Goal: Communication & Community: Answer question/provide support

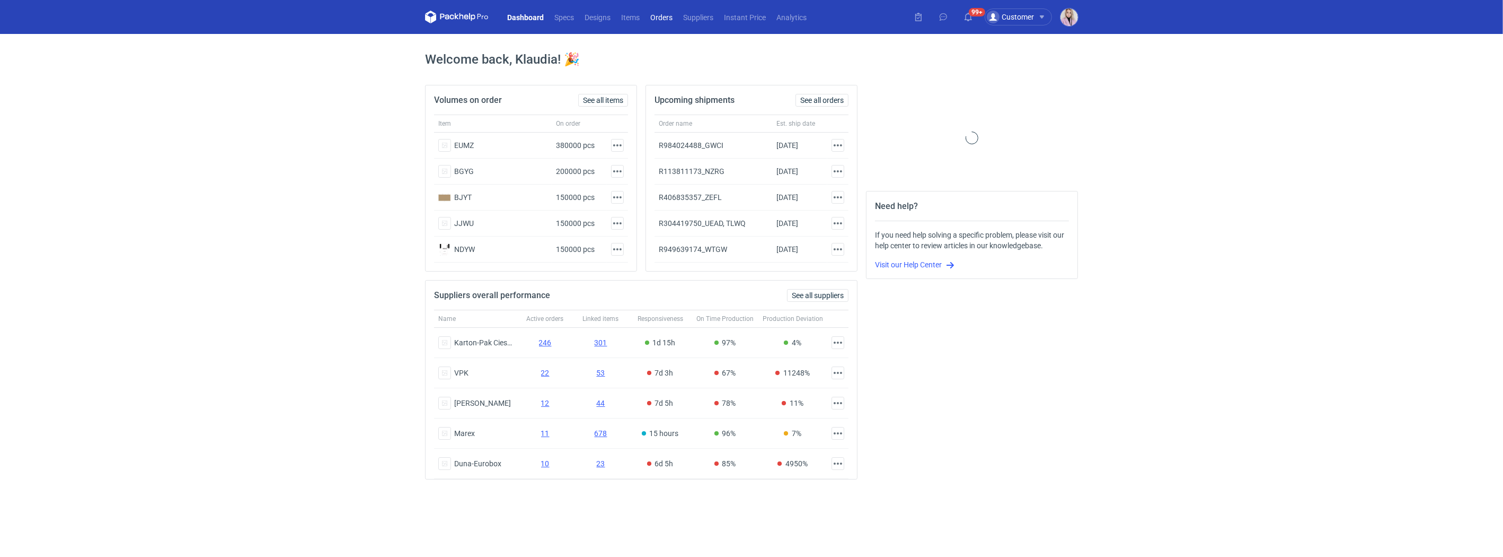
click at [660, 17] on link "Orders" at bounding box center [661, 17] width 33 height 13
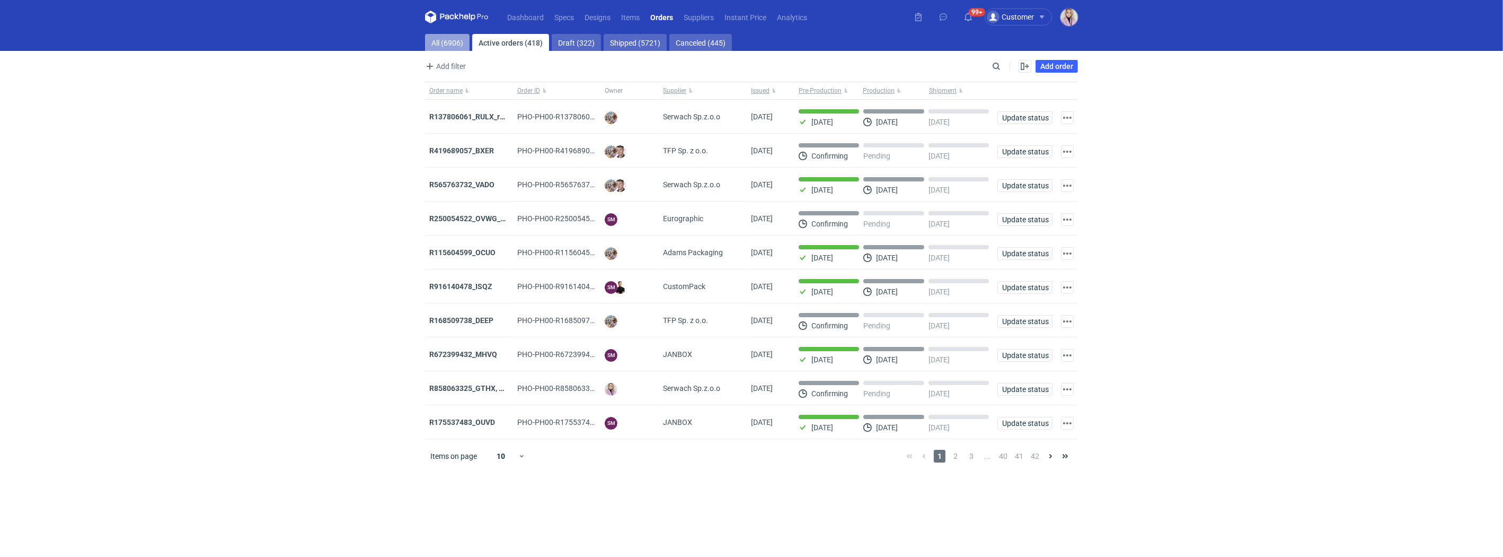
click at [452, 41] on link "All (6906)" at bounding box center [447, 42] width 45 height 17
click at [997, 66] on input "Search" at bounding box center [950, 66] width 105 height 13
click at [996, 67] on input "Search" at bounding box center [950, 66] width 105 height 13
paste input "WTGW"
type input "WTGW"
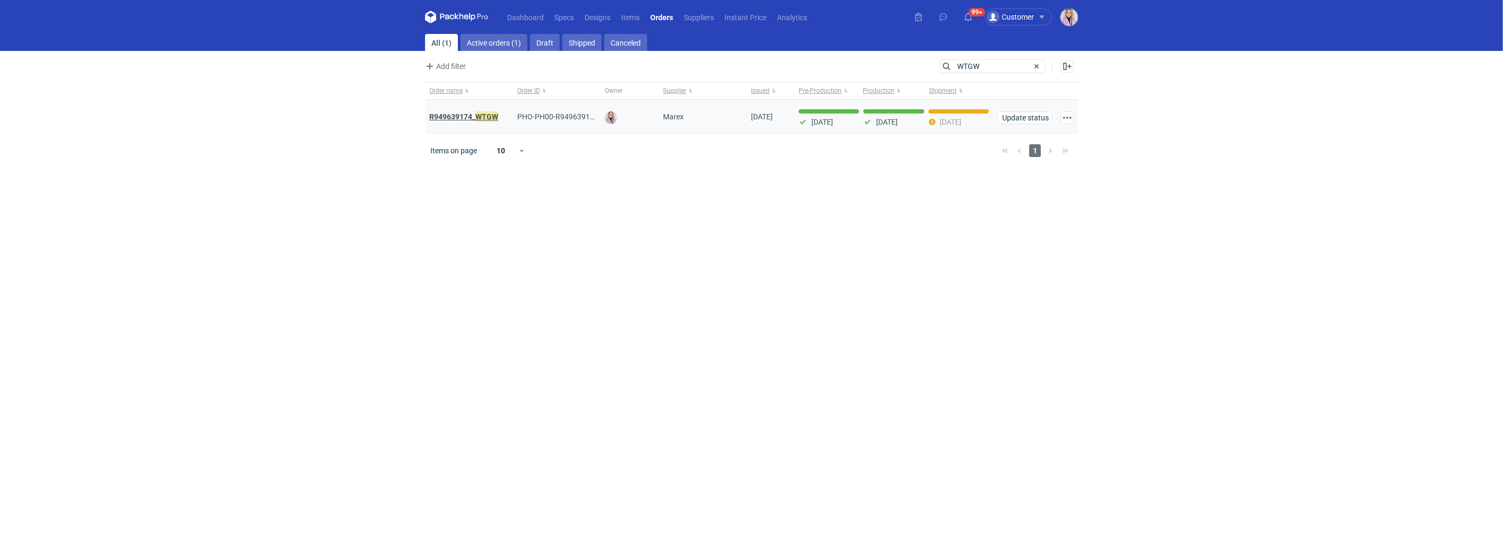
click at [471, 119] on strong "R949639174_ WTGW" at bounding box center [463, 117] width 69 height 12
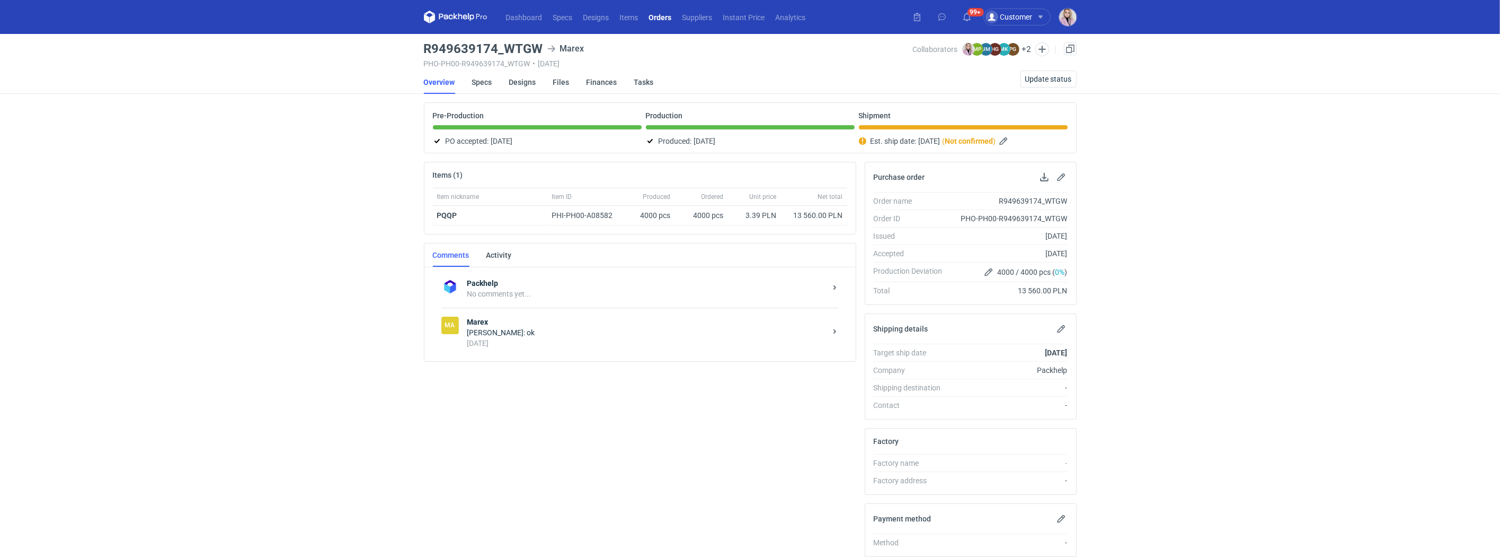
click at [550, 325] on strong "Marex" at bounding box center [646, 321] width 359 height 11
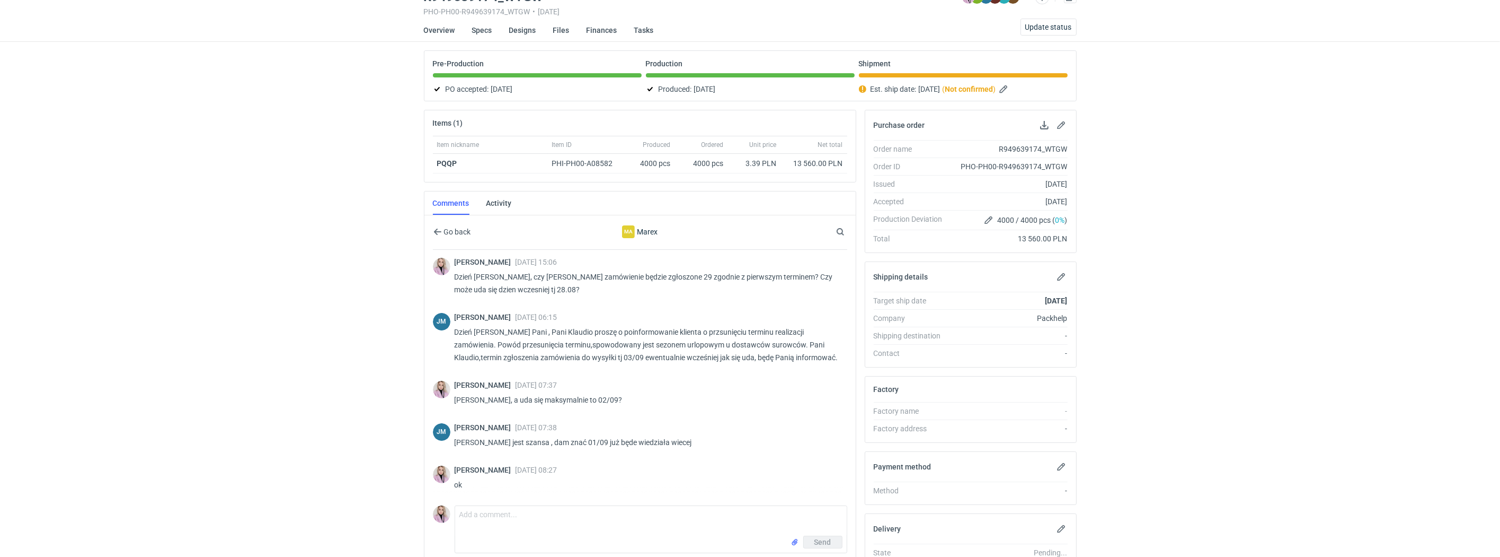
scroll to position [61, 0]
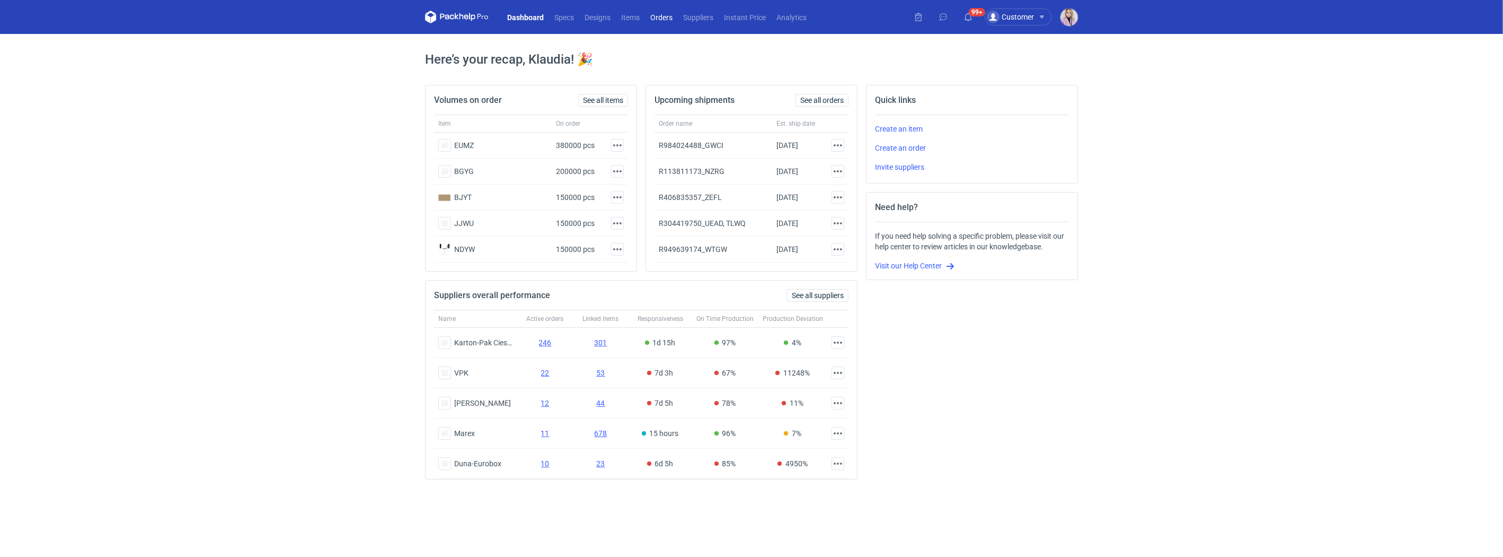
click at [671, 15] on link "Orders" at bounding box center [661, 17] width 33 height 13
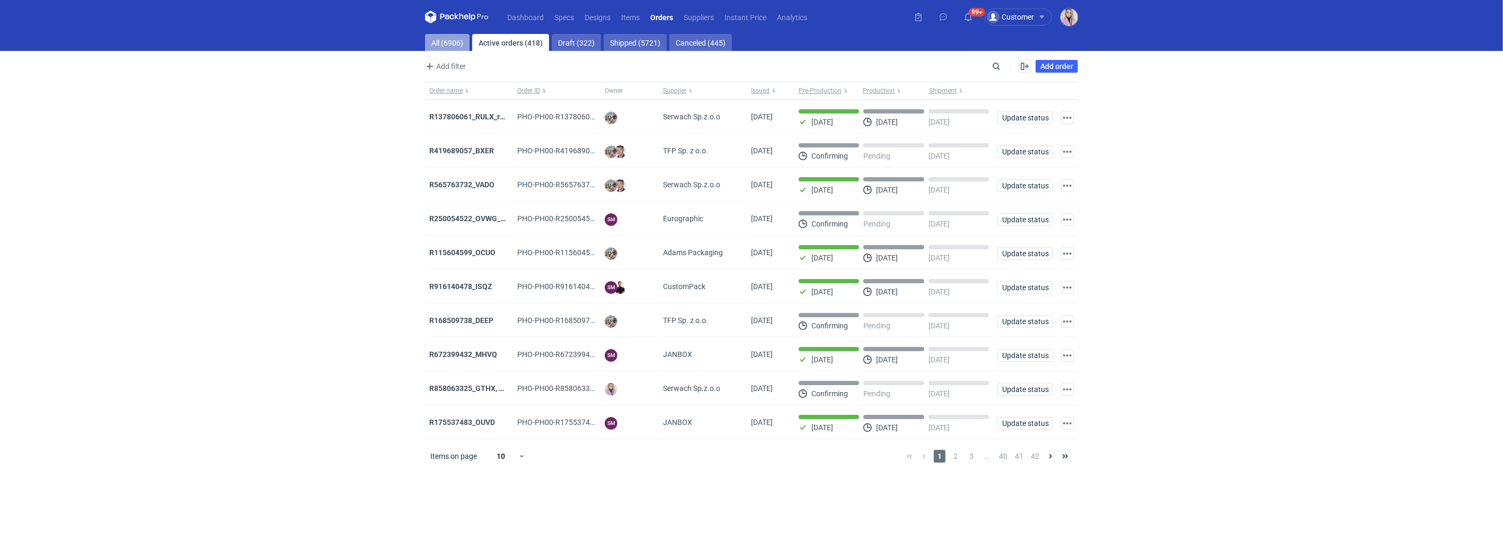
click at [451, 43] on link "All (6906)" at bounding box center [447, 42] width 45 height 17
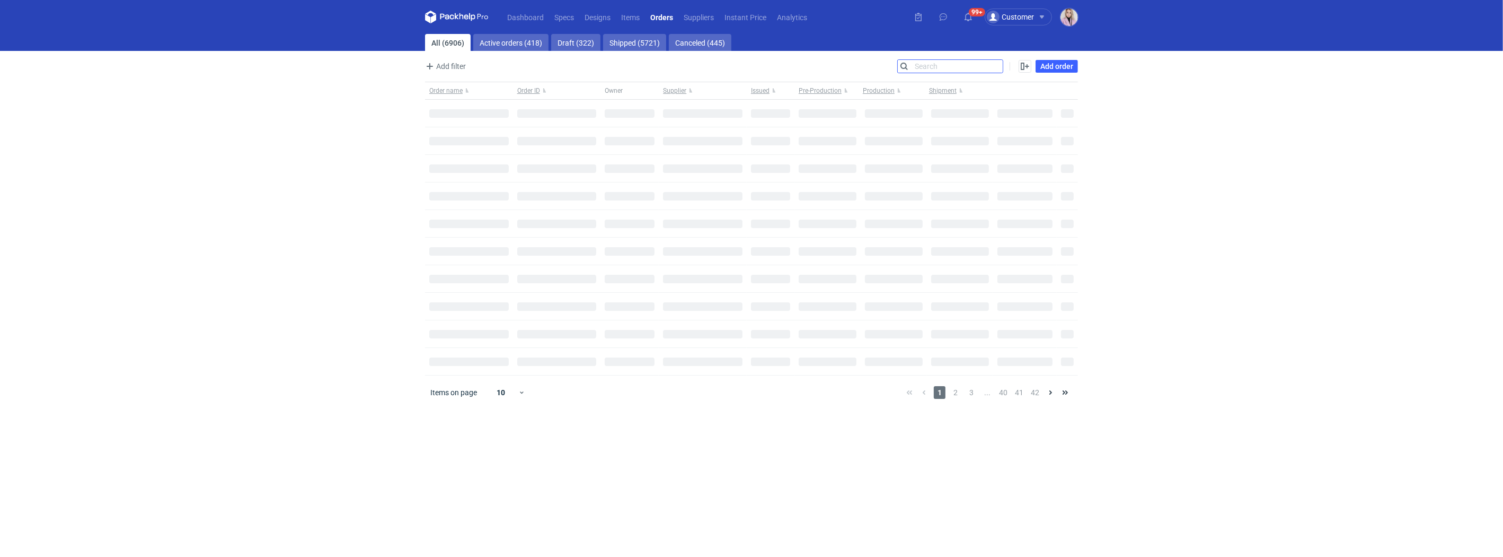
click at [1000, 65] on input "Search" at bounding box center [950, 66] width 105 height 13
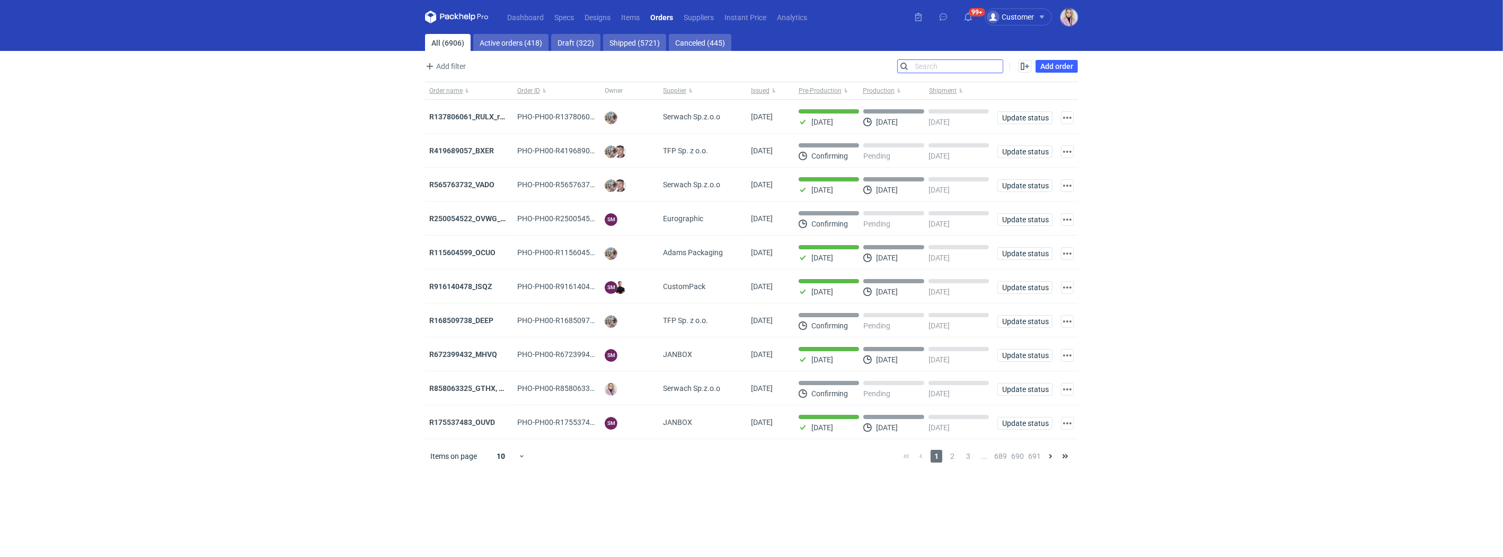
click at [1000, 65] on input "Search" at bounding box center [950, 66] width 105 height 13
paste input "NHYT"
type input "NHYT"
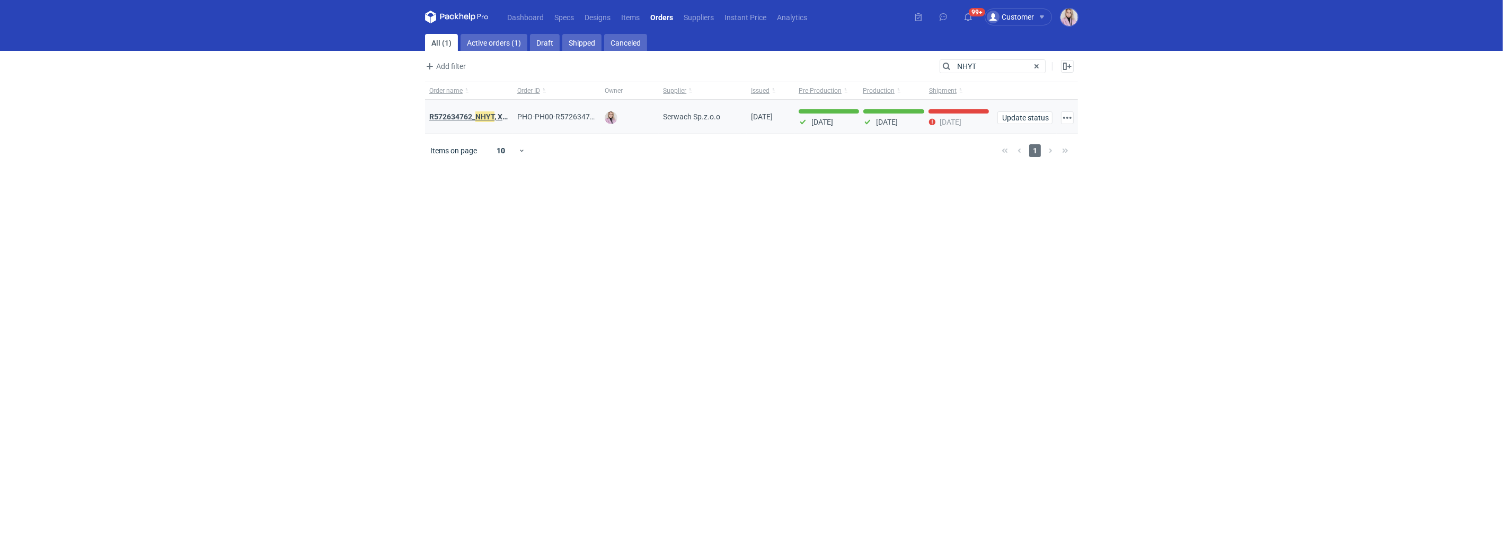
click at [466, 115] on strong "R572634762_ NHYT , XIXB" at bounding box center [471, 117] width 85 height 12
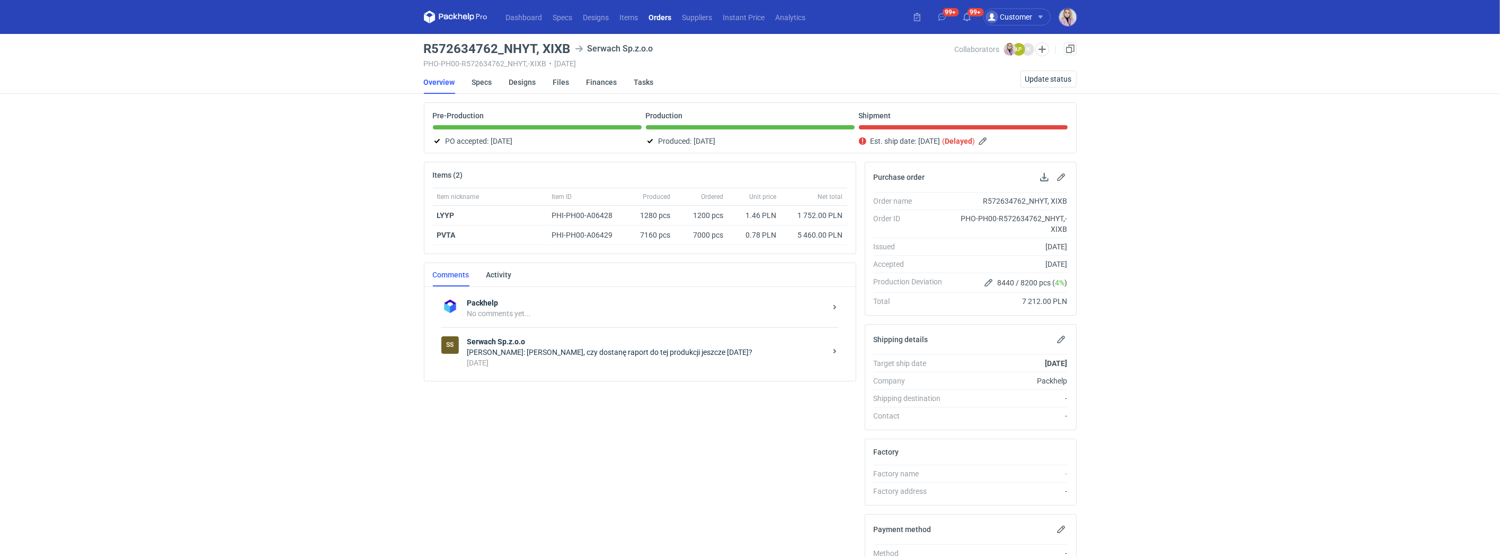
click at [605, 352] on div "Klaudia Wiśniewska: Panie Łukaszu, czy dostanę raport do tej produkcji jeszcze …" at bounding box center [646, 352] width 359 height 11
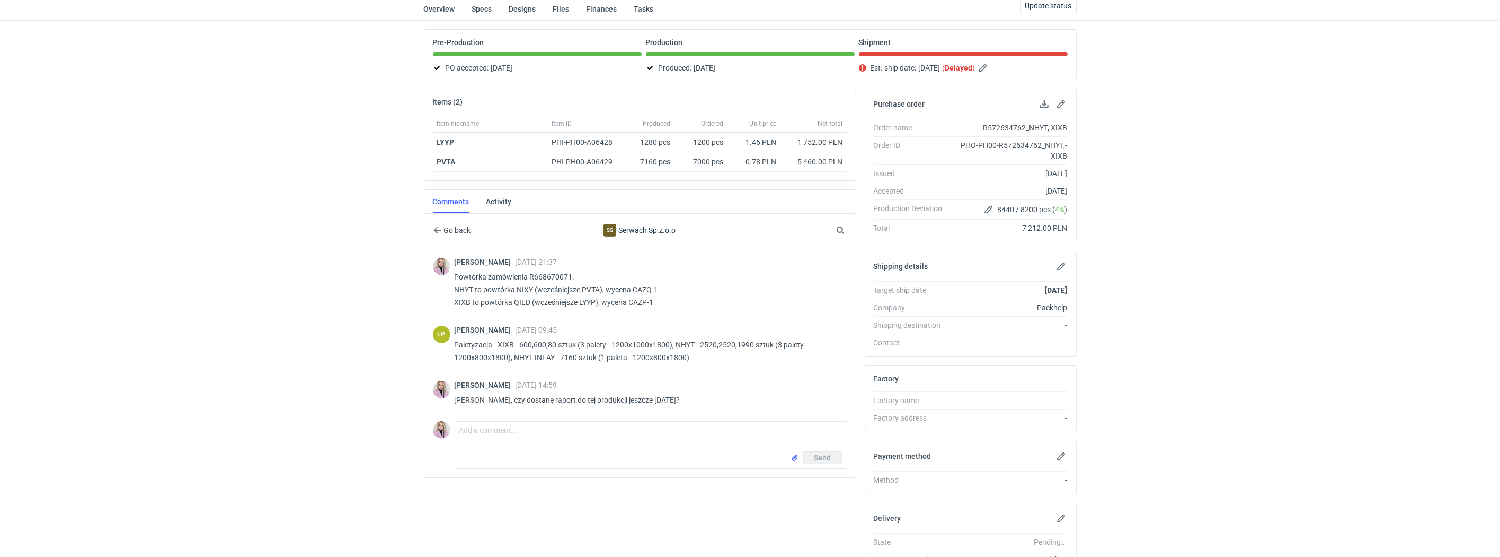
scroll to position [80, 0]
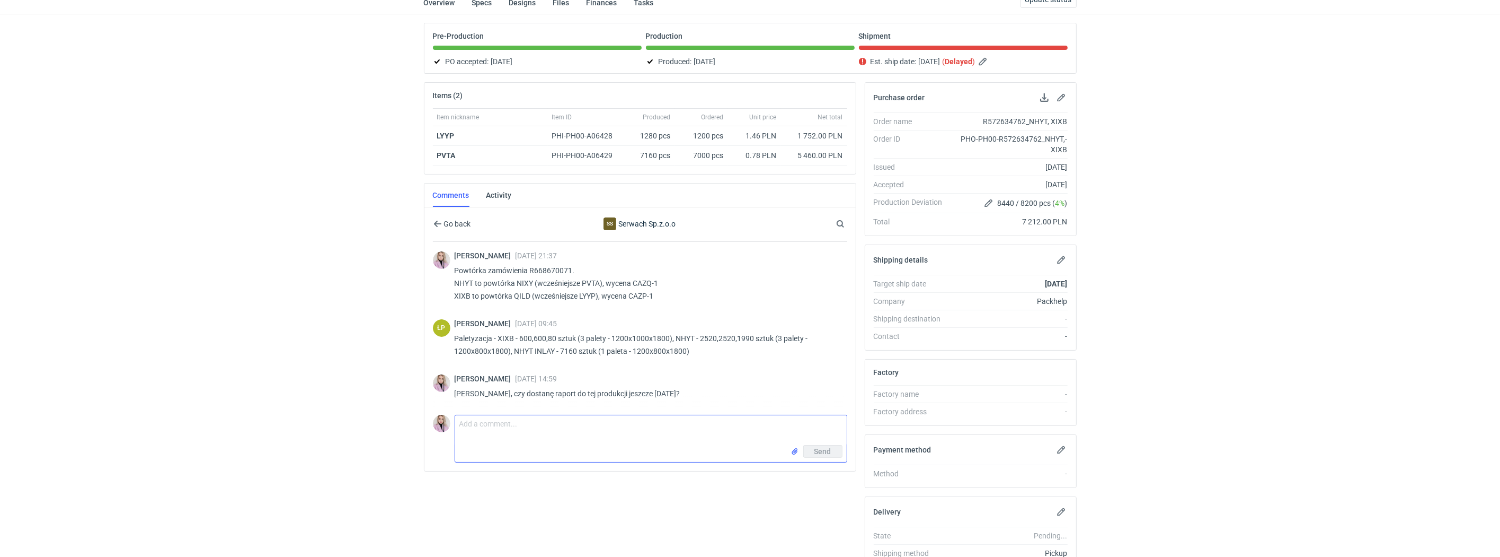
click at [500, 437] on textarea "Comment message" at bounding box center [651, 430] width 392 height 30
type textarea "Dzień dobry Panie Łukaszu, proszę o informację odnośnie raportów do tego zamówi…"
